Goal: Information Seeking & Learning: Check status

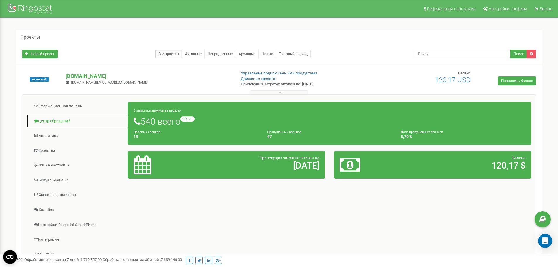
click at [53, 122] on link "Центр обращений" at bounding box center [77, 121] width 101 height 14
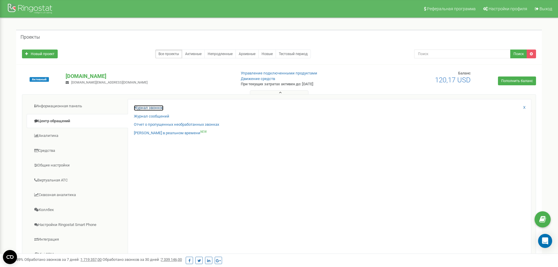
click at [152, 107] on link "Журнал звонков" at bounding box center [149, 108] width 30 height 6
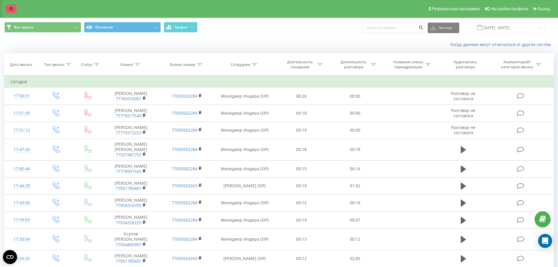
click at [16, 7] on link at bounding box center [11, 9] width 11 height 8
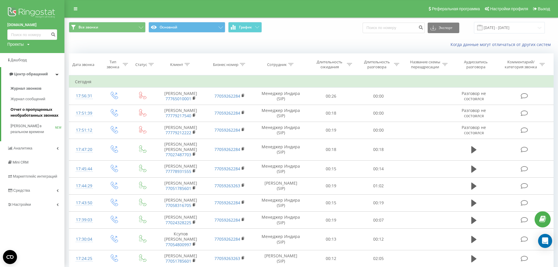
click at [41, 109] on span "Отчет о пропущенных необработанных звонках" at bounding box center [36, 113] width 51 height 12
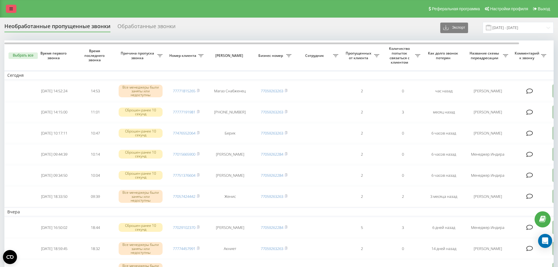
click at [14, 10] on link at bounding box center [11, 9] width 11 height 8
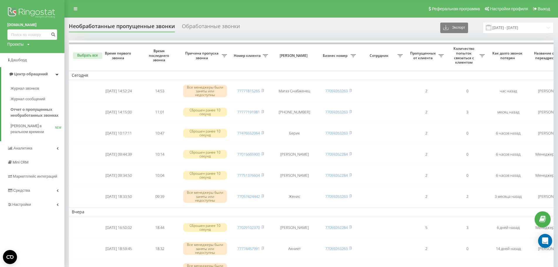
click at [35, 146] on link "Аналитика" at bounding box center [32, 148] width 64 height 14
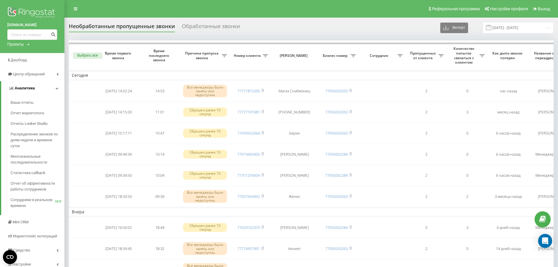
click at [27, 91] on span "Аналитика" at bounding box center [21, 88] width 26 height 6
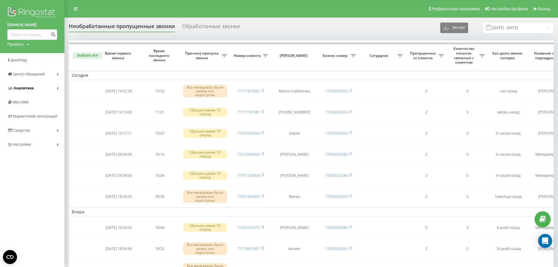
click at [27, 89] on span "Аналитика" at bounding box center [23, 88] width 20 height 4
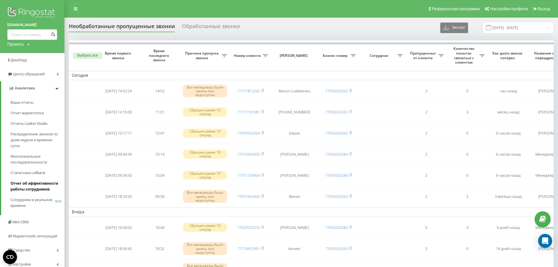
click at [28, 186] on span "Отчет об эффективности работы сотрудников" at bounding box center [36, 186] width 51 height 12
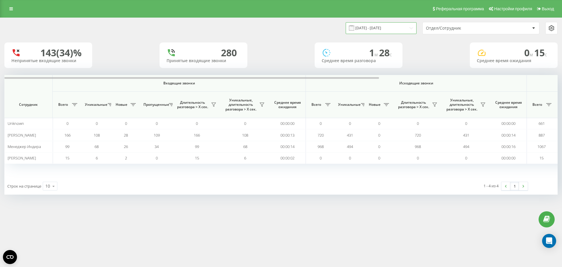
click at [409, 29] on input "19.07.2025 - 19.08.2025" at bounding box center [381, 27] width 71 height 11
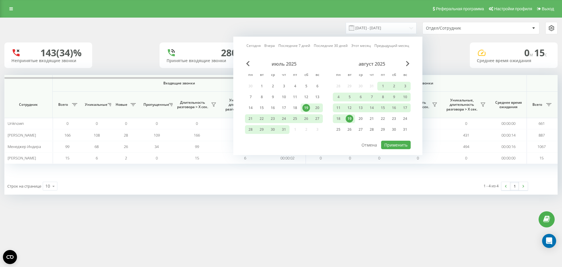
click at [352, 119] on div "19" at bounding box center [350, 119] width 8 height 8
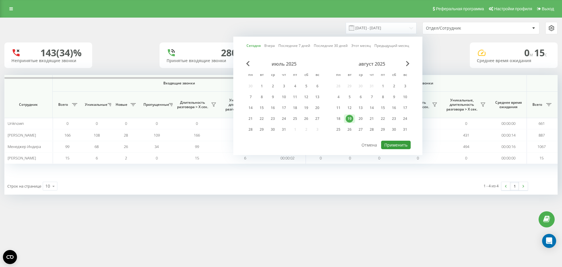
click at [401, 143] on button "Применить" at bounding box center [396, 144] width 30 height 8
type input "[DATE] - [DATE]"
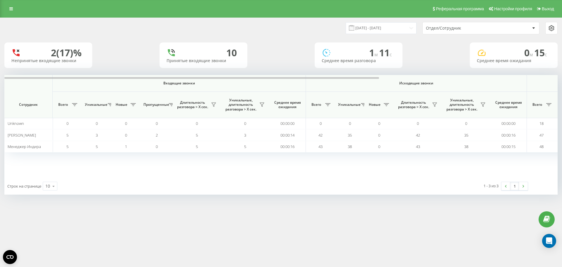
drag, startPoint x: 308, startPoint y: 171, endPoint x: 212, endPoint y: 171, distance: 95.4
click at [212, 173] on div "Входящие звонки Исходящие звонки Все звонки Сотрудник Всего Уникальные Новые Пр…" at bounding box center [280, 126] width 553 height 102
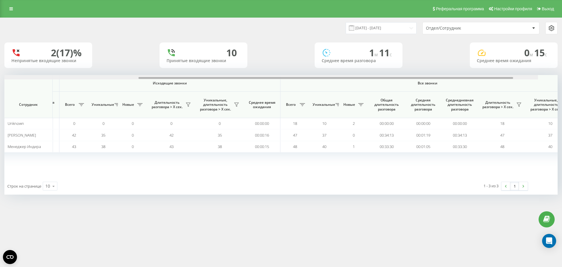
scroll to position [0, 263]
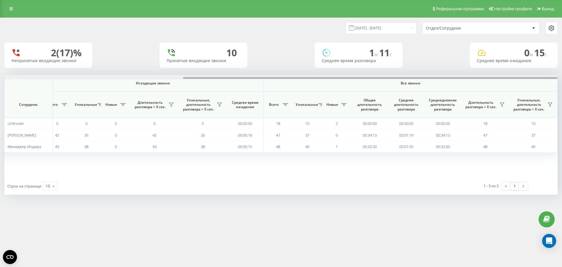
click at [534, 75] on div at bounding box center [280, 77] width 553 height 4
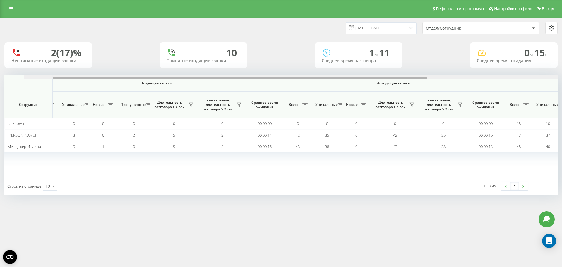
scroll to position [0, 0]
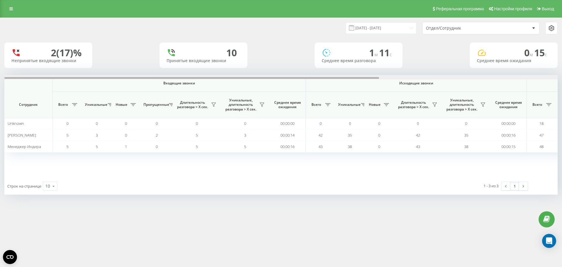
drag, startPoint x: 255, startPoint y: 78, endPoint x: 43, endPoint y: 74, distance: 212.2
click at [52, 83] on div "Входящие звонки Исходящие звонки Все звонки Сотрудник Всего Уникальные Новые Пр…" at bounding box center [280, 126] width 553 height 102
click at [476, 30] on div "Отдел/Сотрудник" at bounding box center [461, 28] width 70 height 5
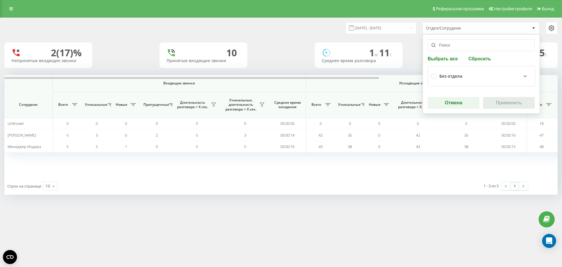
click at [522, 76] on icon at bounding box center [525, 76] width 7 height 7
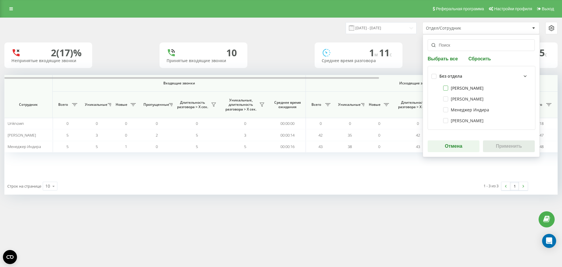
click at [480, 86] on label "[PERSON_NAME]" at bounding box center [463, 87] width 40 height 5
checkbox input "true"
click at [506, 145] on button "Применить" at bounding box center [509, 146] width 52 height 12
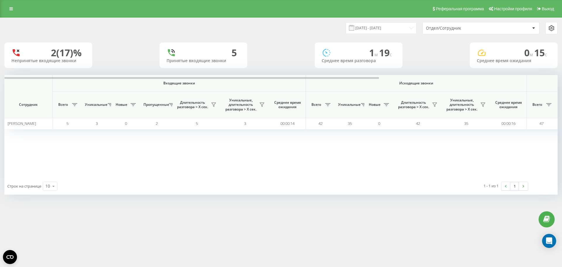
drag, startPoint x: 357, startPoint y: 153, endPoint x: 292, endPoint y: 136, distance: 66.8
click at [294, 153] on div "Входящие звонки Исходящие звонки Все звонки Сотрудник Всего Уникальные Новые Пр…" at bounding box center [280, 126] width 553 height 102
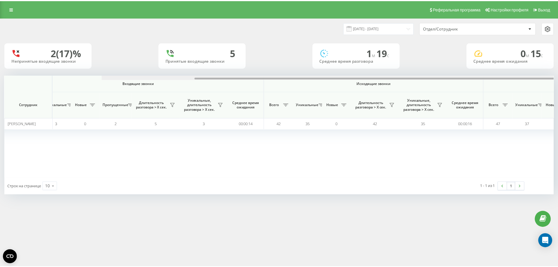
scroll to position [0, 263]
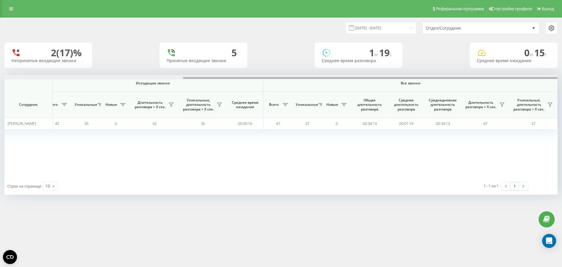
drag, startPoint x: 346, startPoint y: 77, endPoint x: 527, endPoint y: 77, distance: 180.9
click at [527, 77] on div at bounding box center [370, 78] width 375 height 2
click at [4, 12] on div "Реферальная программа Настройки профиля Выход" at bounding box center [281, 9] width 562 height 18
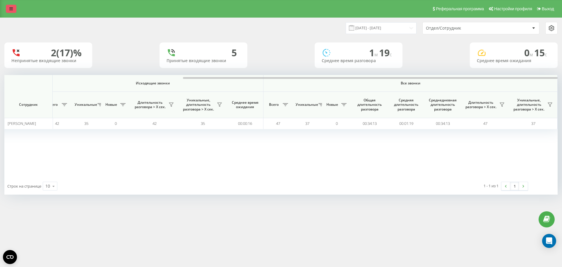
click at [9, 12] on link at bounding box center [11, 9] width 11 height 8
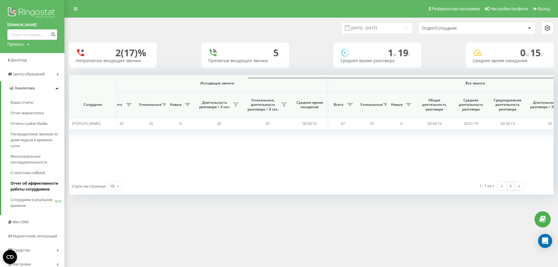
click at [37, 184] on span "Отчет об эффективности работы сотрудников" at bounding box center [36, 186] width 51 height 12
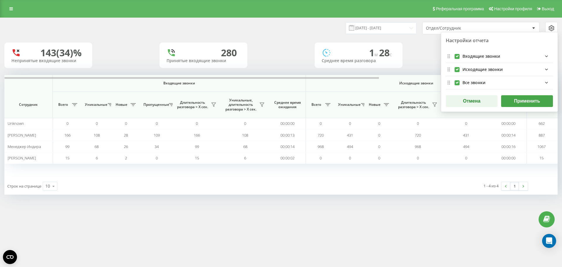
click at [419, 44] on div "143 (34)% Непринятые входящие звонки 280 Принятые входящие звонки 1 м 28 c Сред…" at bounding box center [280, 54] width 553 height 25
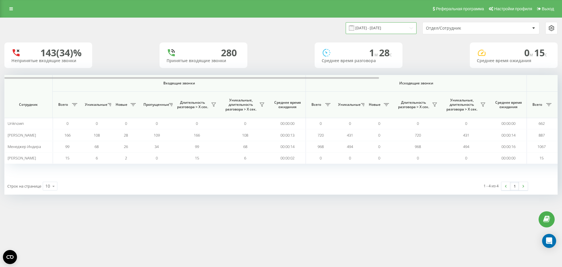
click at [409, 30] on input "[DATE] - [DATE]" at bounding box center [381, 27] width 71 height 11
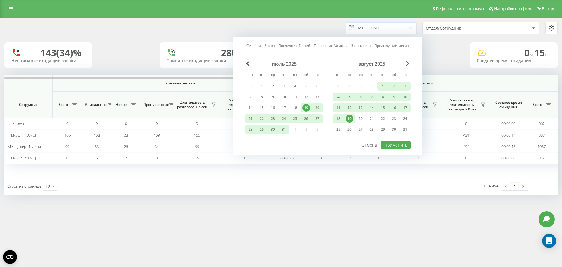
click at [252, 45] on link "Сегодня" at bounding box center [253, 46] width 14 height 6
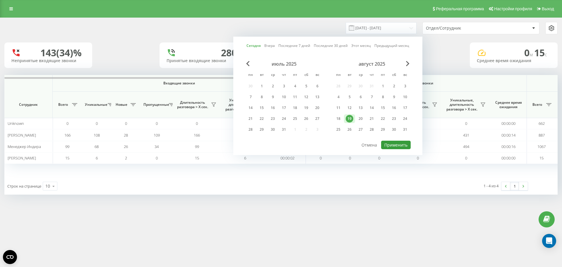
click at [389, 145] on button "Применить" at bounding box center [396, 144] width 30 height 8
type input "[DATE] - [DATE]"
